Goal: Book appointment/travel/reservation

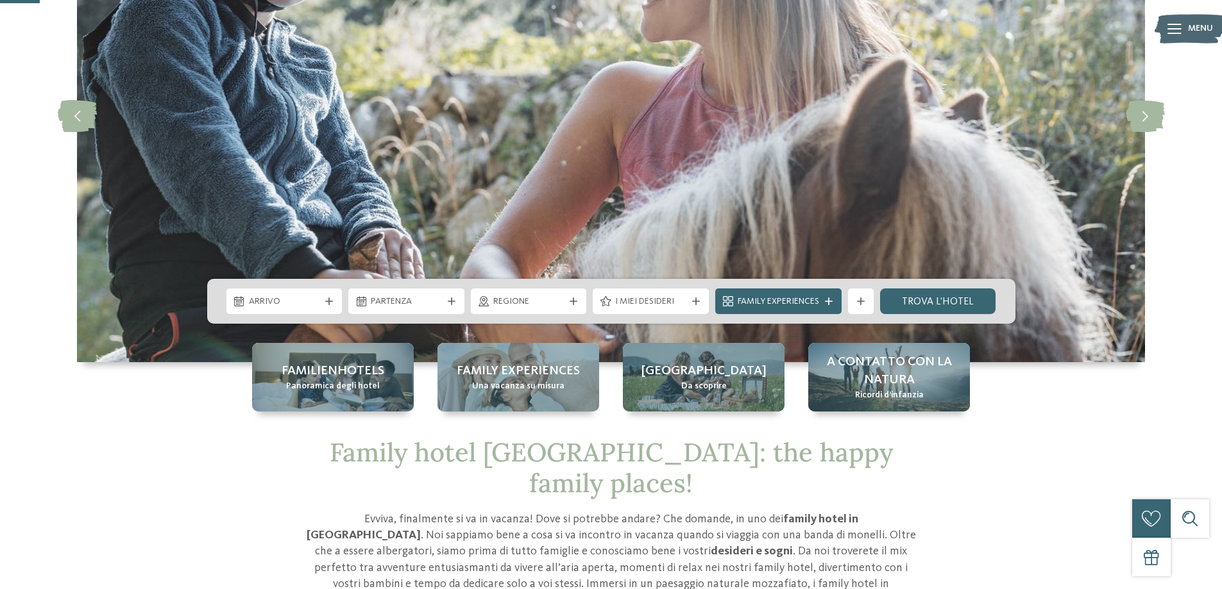
scroll to position [192, 0]
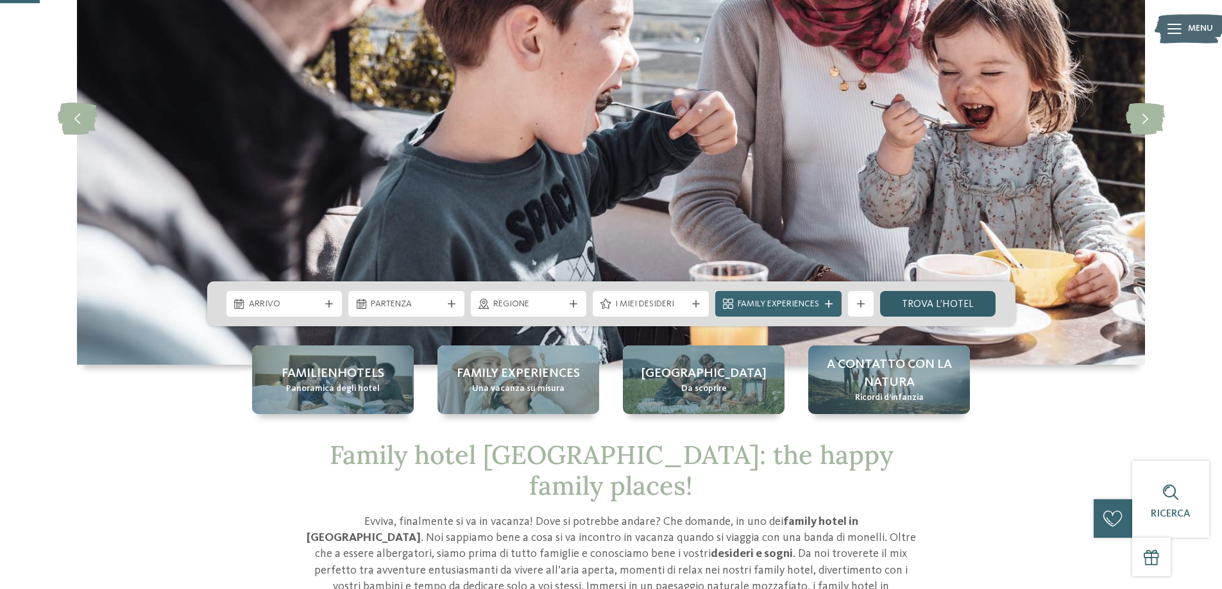
click at [940, 303] on link "trova l’hotel" at bounding box center [938, 304] width 116 height 26
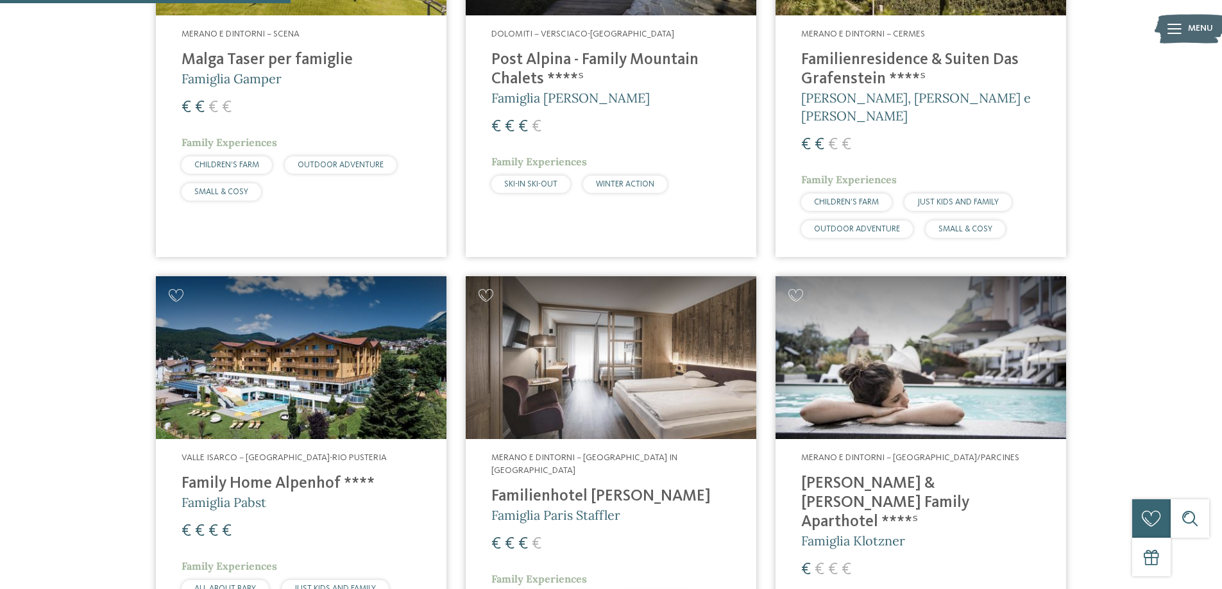
scroll to position [1026, 0]
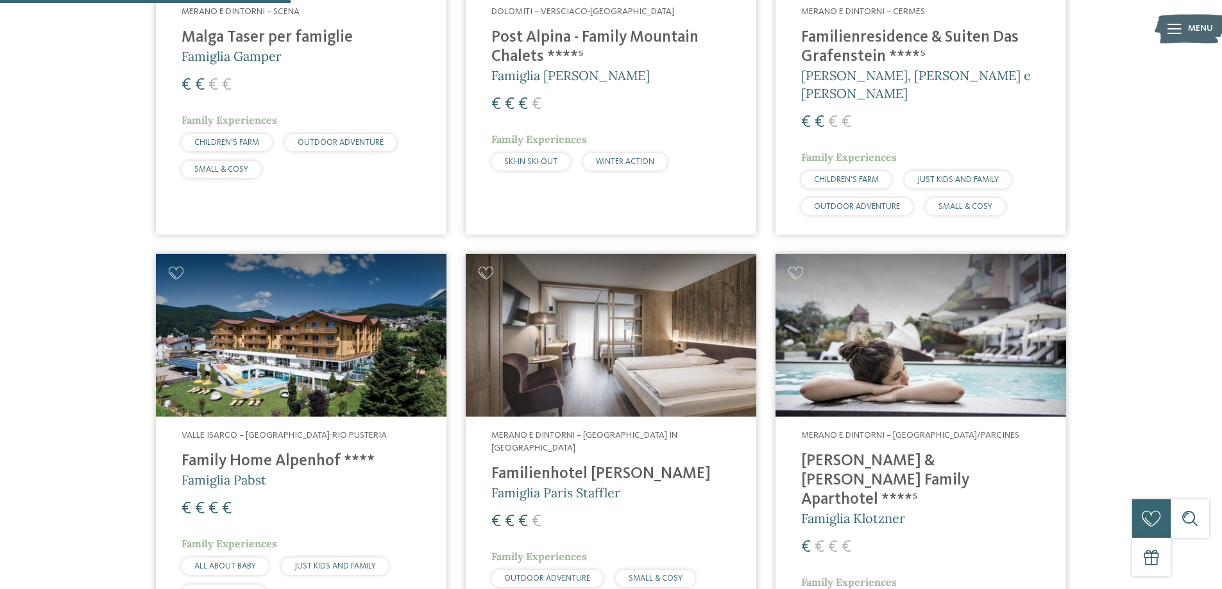
click at [241, 358] on img at bounding box center [301, 336] width 291 height 164
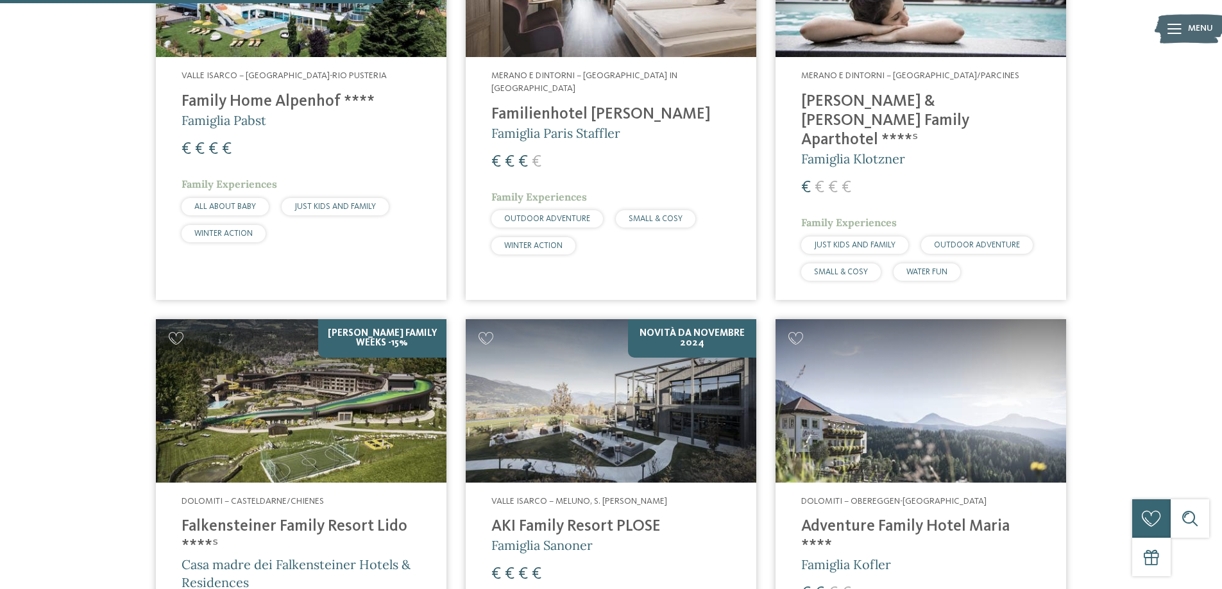
scroll to position [1411, 0]
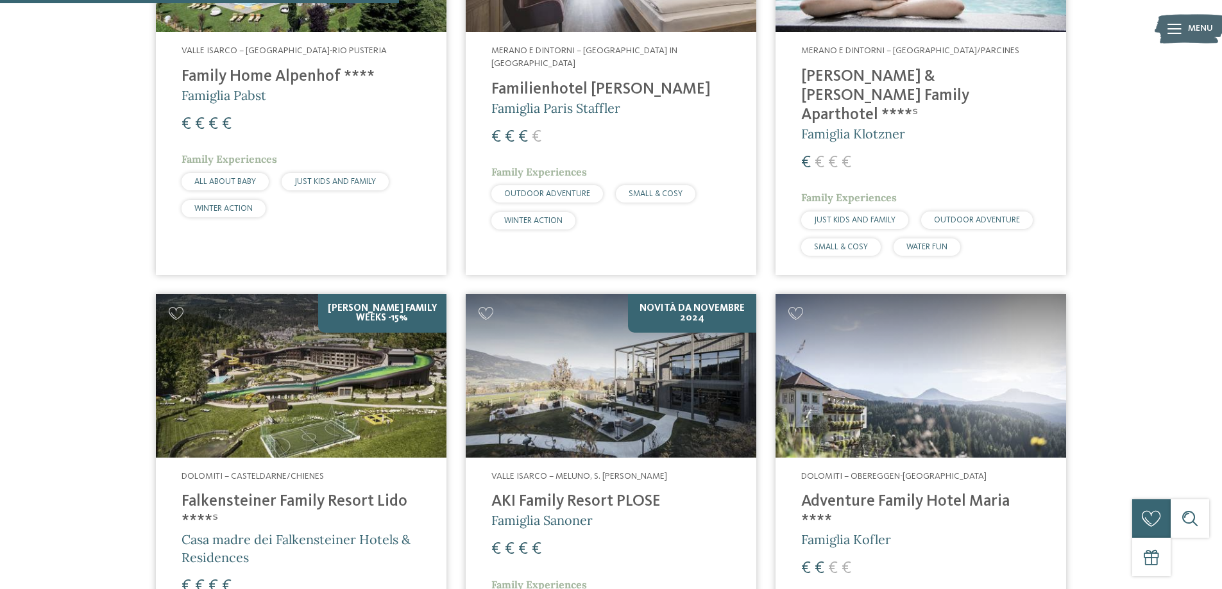
click at [320, 314] on img at bounding box center [301, 376] width 291 height 164
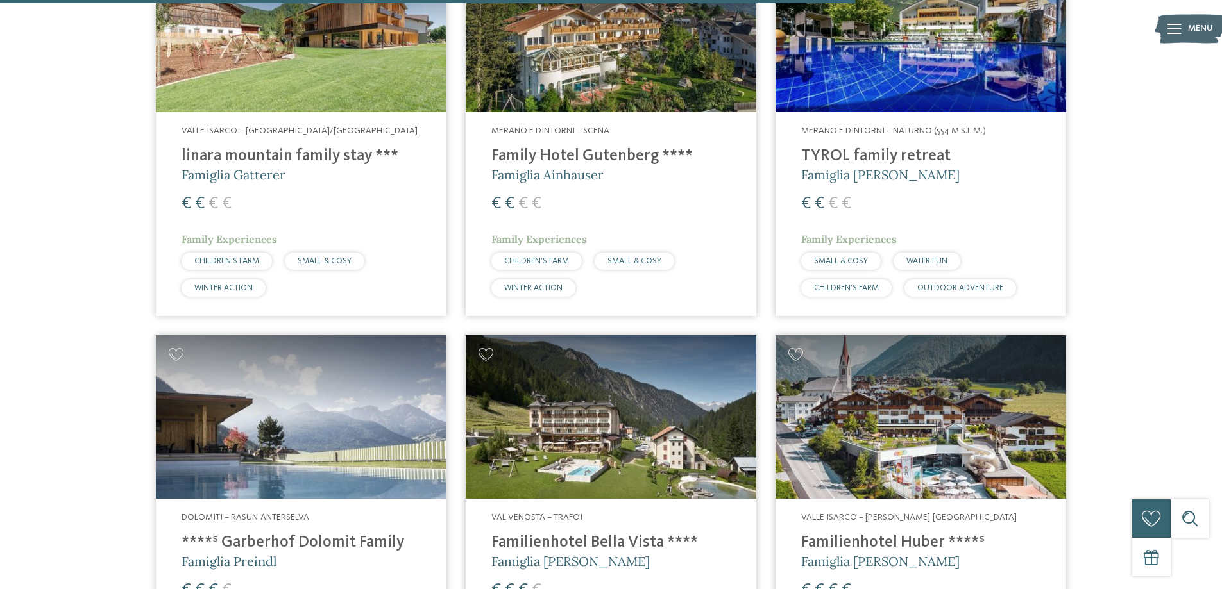
scroll to position [3079, 0]
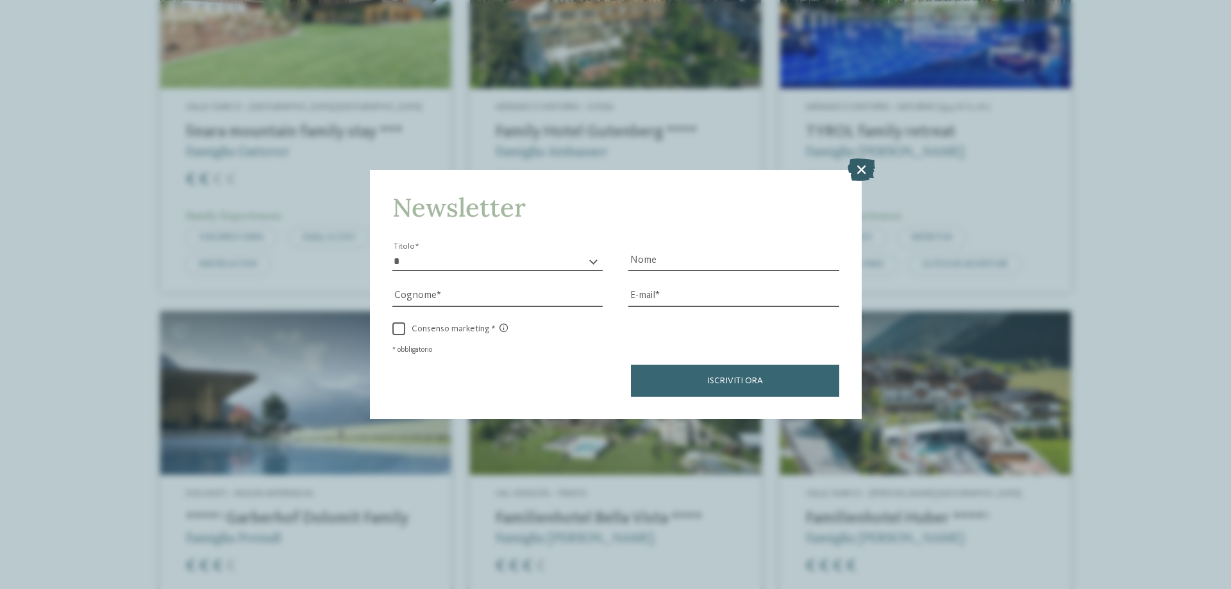
click at [864, 165] on icon at bounding box center [862, 169] width 28 height 22
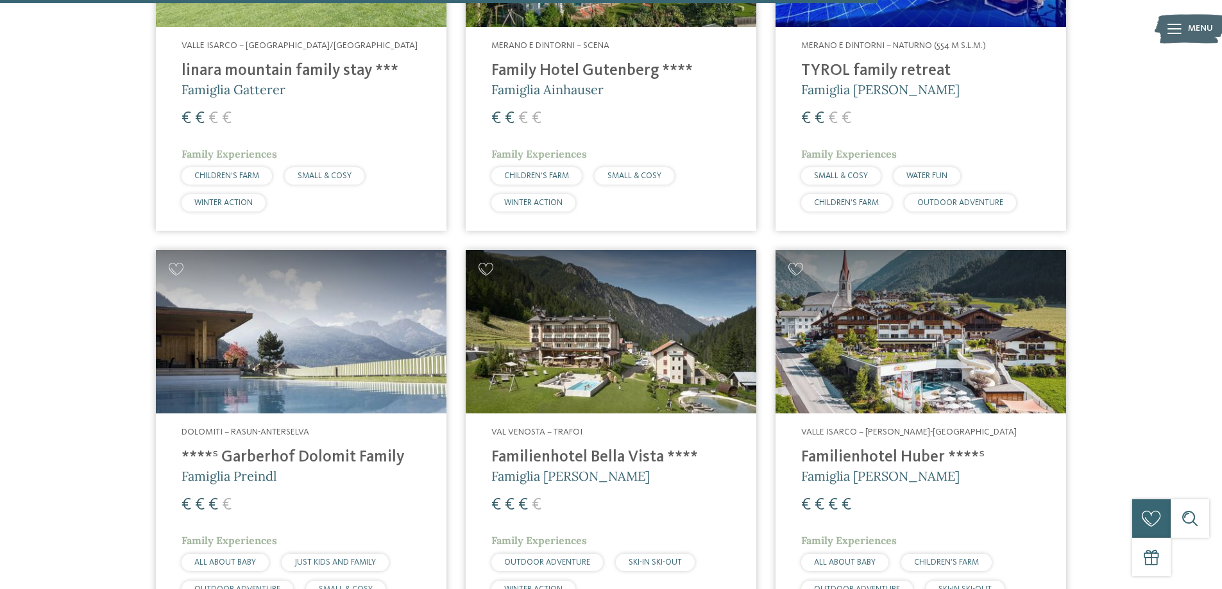
scroll to position [3143, 0]
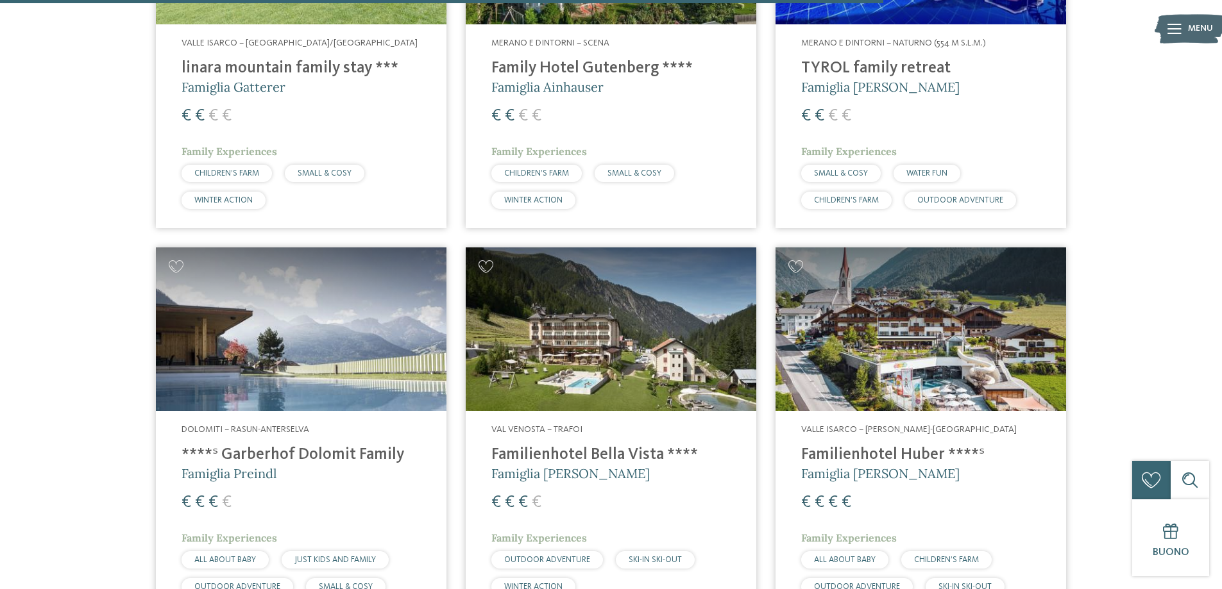
click at [658, 325] on img at bounding box center [611, 330] width 291 height 164
